Goal: Check status

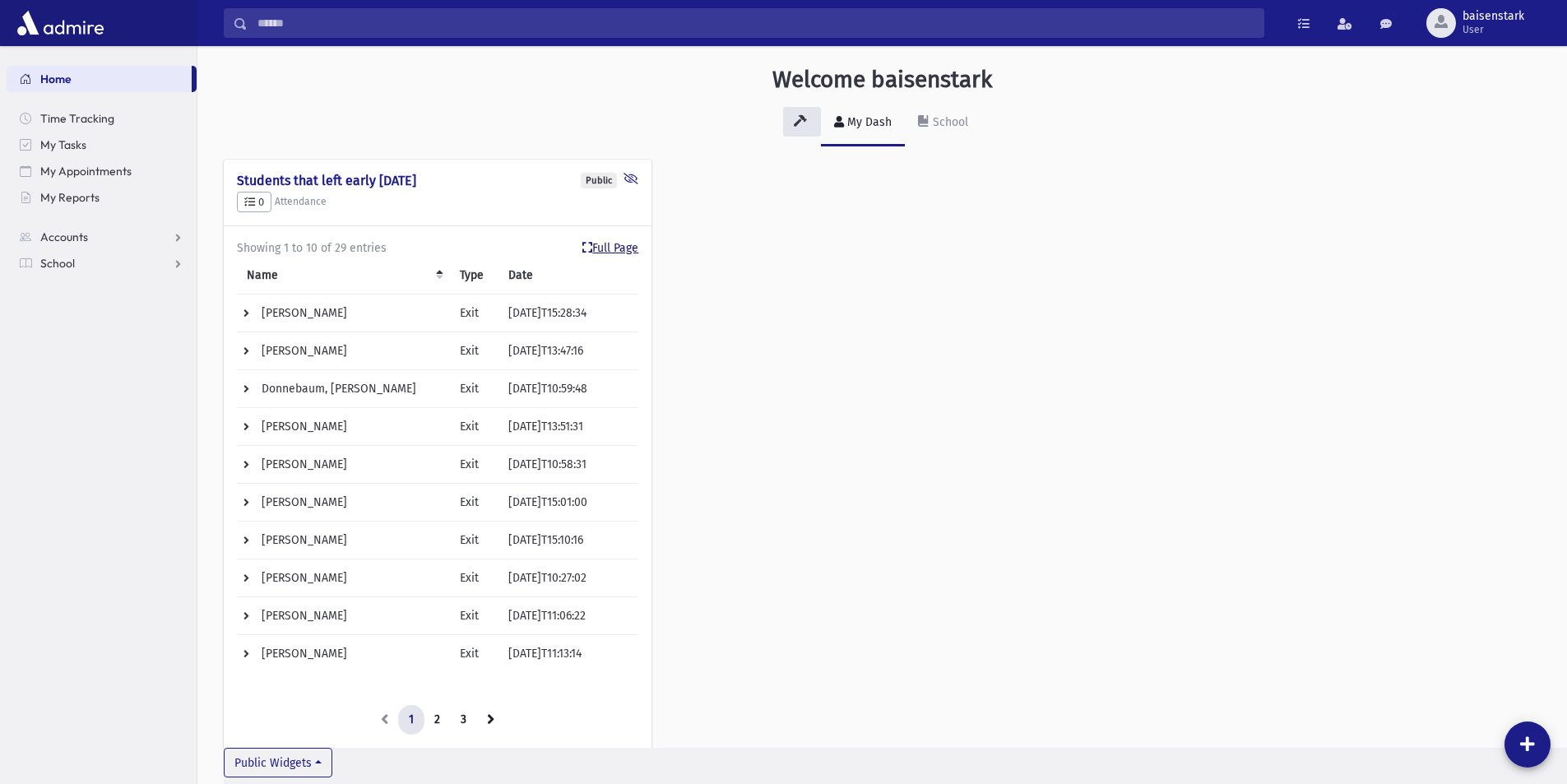
click at [618, 248] on link "Full Page" at bounding box center [610, 248] width 56 height 18
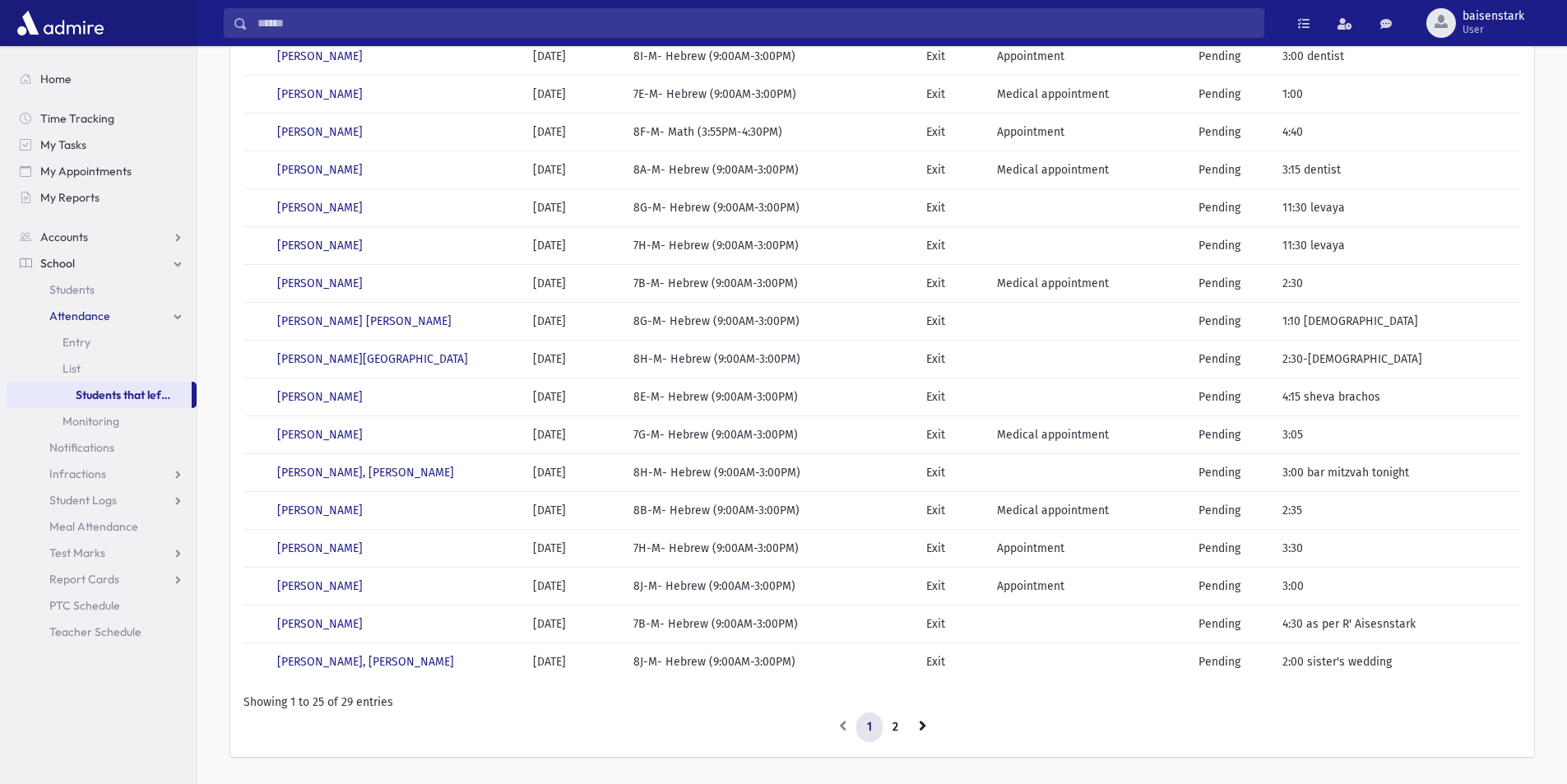
scroll to position [500, 0]
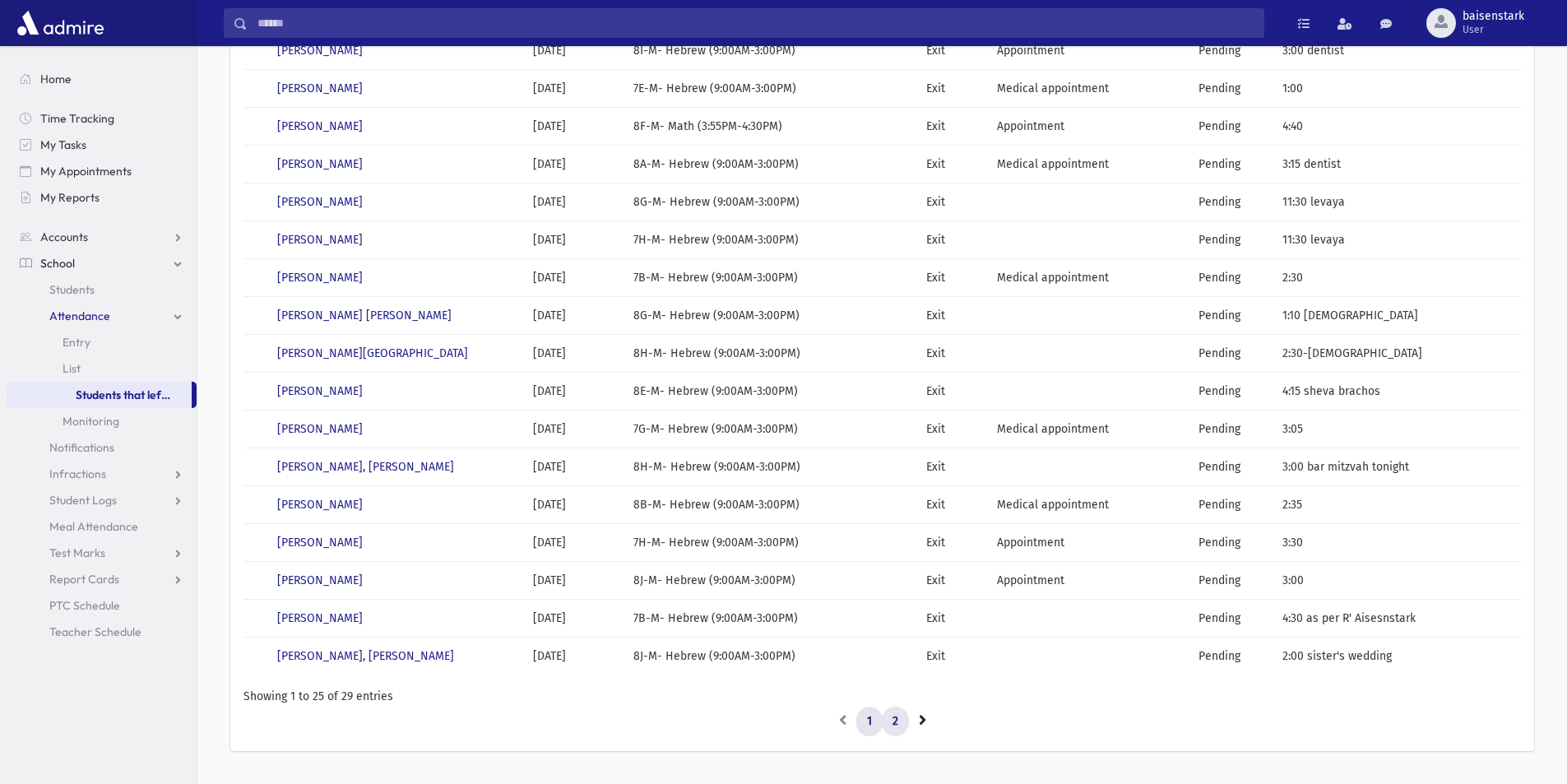
click at [894, 718] on link "2" at bounding box center [895, 721] width 27 height 29
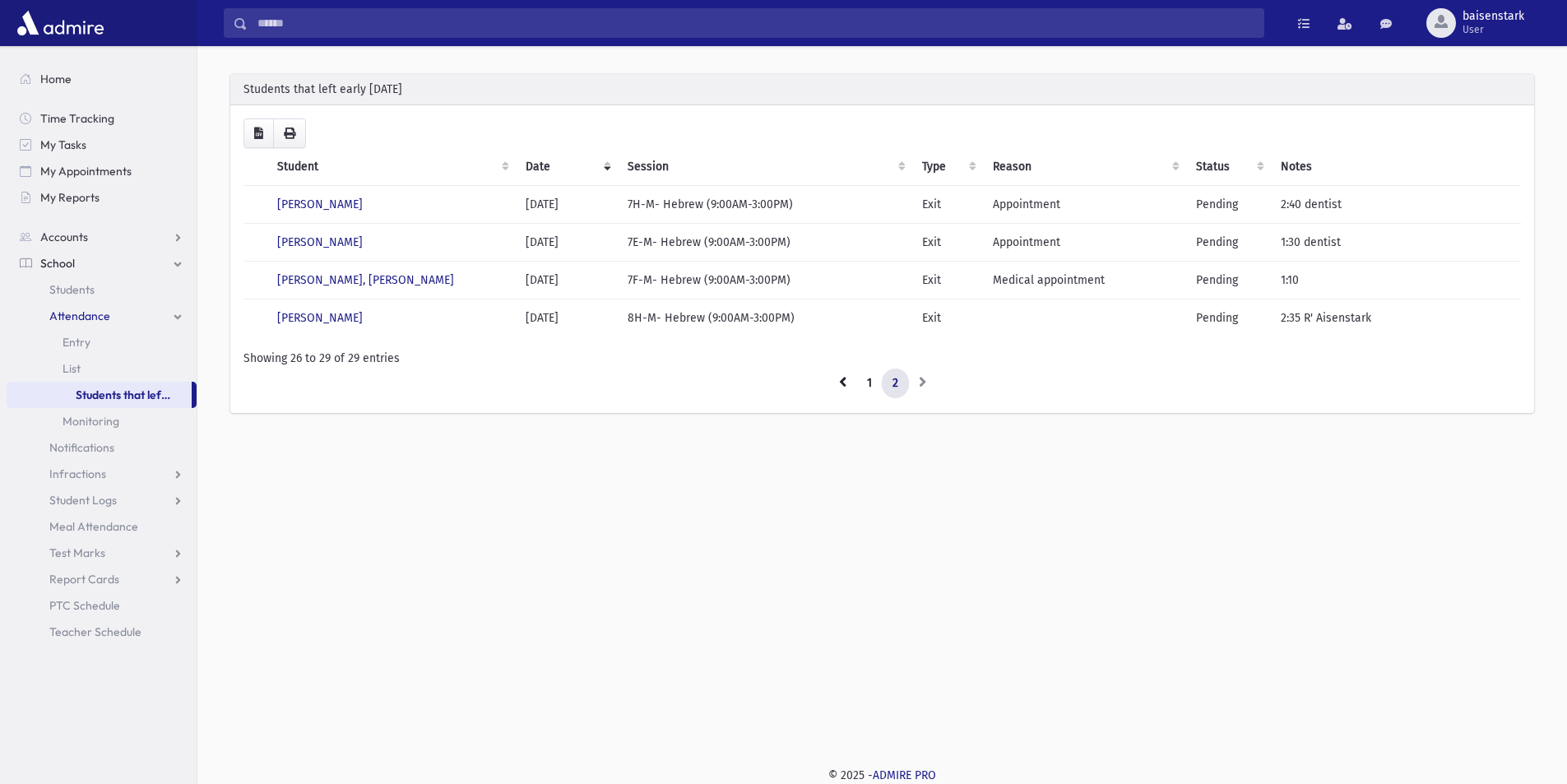
scroll to position [44, 0]
click at [868, 382] on link "1" at bounding box center [869, 382] width 26 height 29
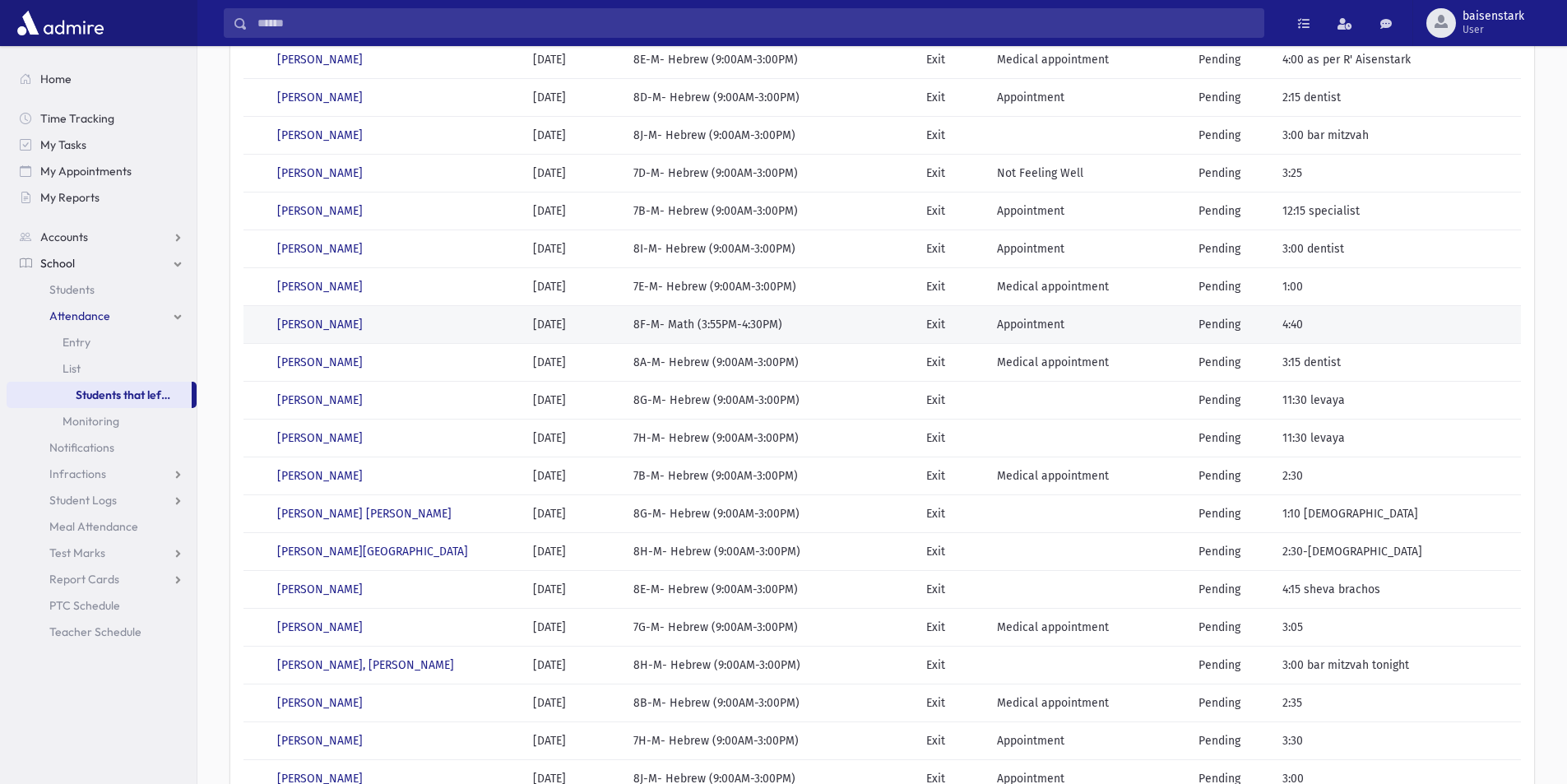
scroll to position [293, 0]
